Goal: Transaction & Acquisition: Purchase product/service

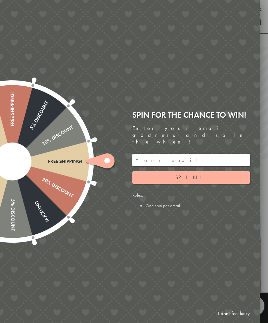
click at [200, 154] on input "email" at bounding box center [190, 160] width 117 height 13
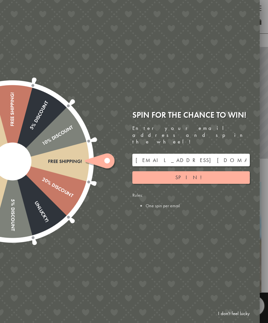
click at [205, 174] on button "Spin!" at bounding box center [190, 177] width 117 height 13
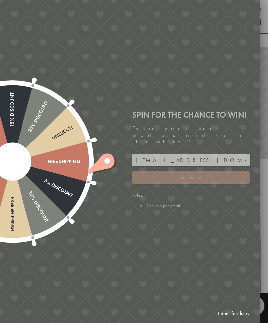
type input "GUGJPQNX"
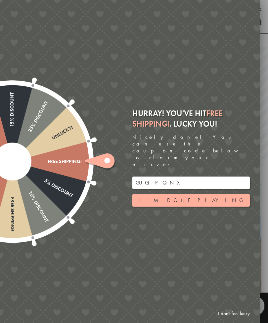
click at [150, 176] on input "GUGJPQNX" at bounding box center [190, 182] width 117 height 13
click at [144, 176] on input "GUGJPQNX" at bounding box center [190, 182] width 117 height 13
click at [198, 194] on button "I'm done playing" at bounding box center [190, 200] width 117 height 13
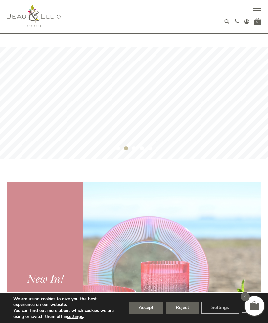
click at [256, 10] on button "button" at bounding box center [257, 9] width 8 height 8
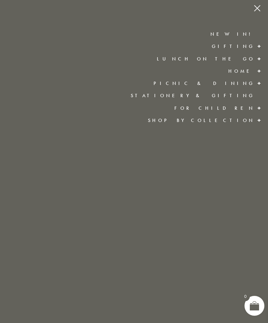
click at [257, 47] on span at bounding box center [259, 46] width 11 height 12
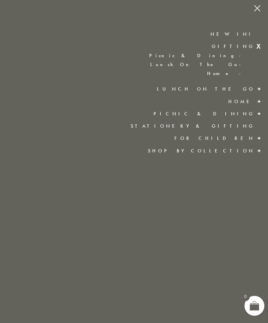
click at [257, 90] on span at bounding box center [259, 89] width 11 height 12
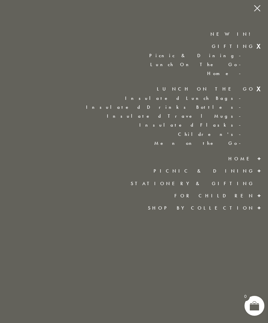
click at [228, 97] on link "Insulated Lunch Bags" at bounding box center [130, 98] width 235 height 6
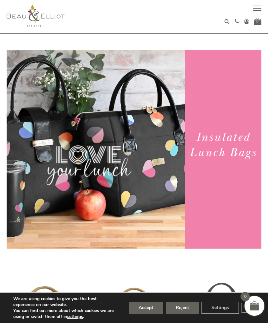
click at [258, 8] on span "button" at bounding box center [257, 8] width 8 height 1
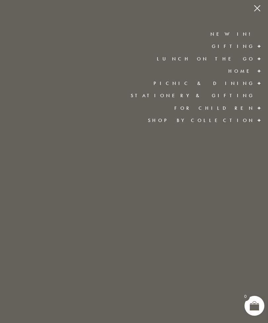
click at [254, 86] on span at bounding box center [259, 83] width 11 height 12
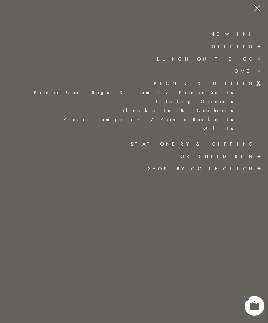
click at [257, 59] on span at bounding box center [259, 59] width 11 height 12
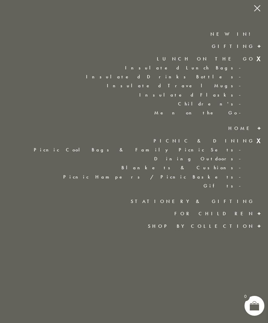
click at [236, 111] on link "Men on the Go" at bounding box center [130, 113] width 235 height 6
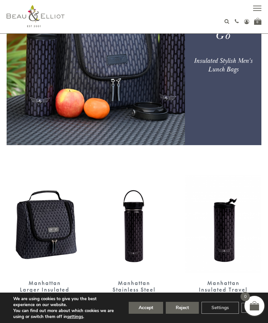
scroll to position [103, 0]
